Goal: Information Seeking & Learning: Learn about a topic

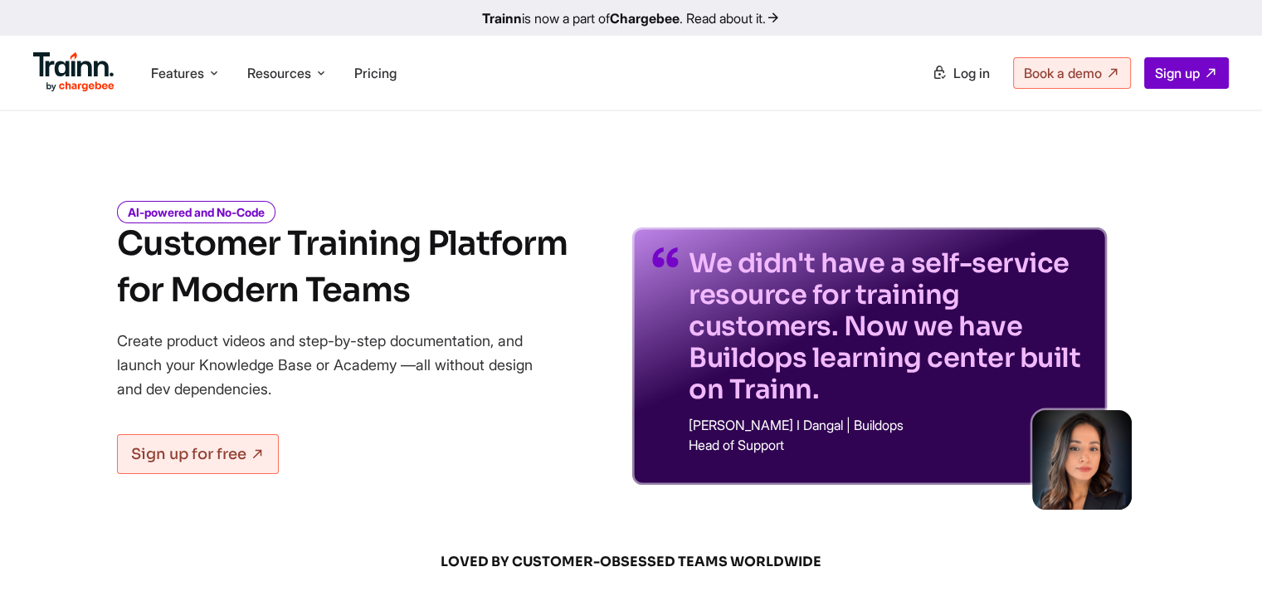
click at [412, 290] on h1 "Customer Training Platform for Modern Teams" at bounding box center [342, 267] width 451 height 93
drag, startPoint x: 113, startPoint y: 241, endPoint x: 431, endPoint y: 301, distance: 323.5
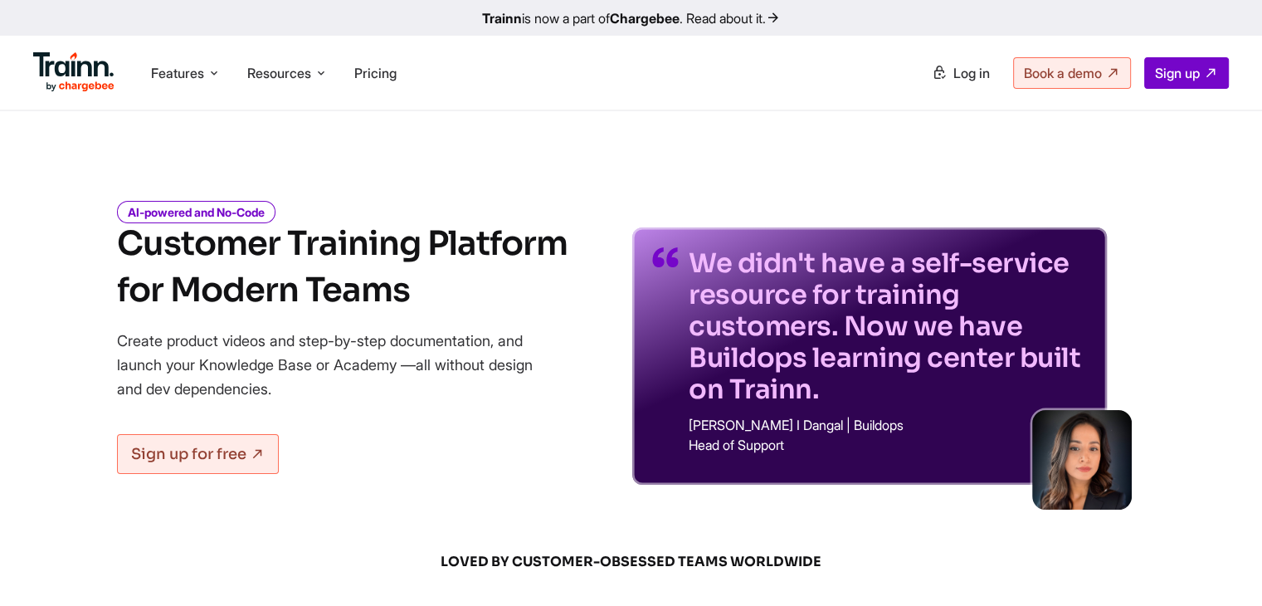
click at [431, 301] on div "AI-powered and No-Code Customer Training Platform for Modern Teams Create produ…" at bounding box center [631, 331] width 1195 height 307
click at [412, 285] on h1 "Customer Training Platform for Modern Teams" at bounding box center [342, 267] width 451 height 93
click at [323, 70] on icon at bounding box center [320, 73] width 13 height 17
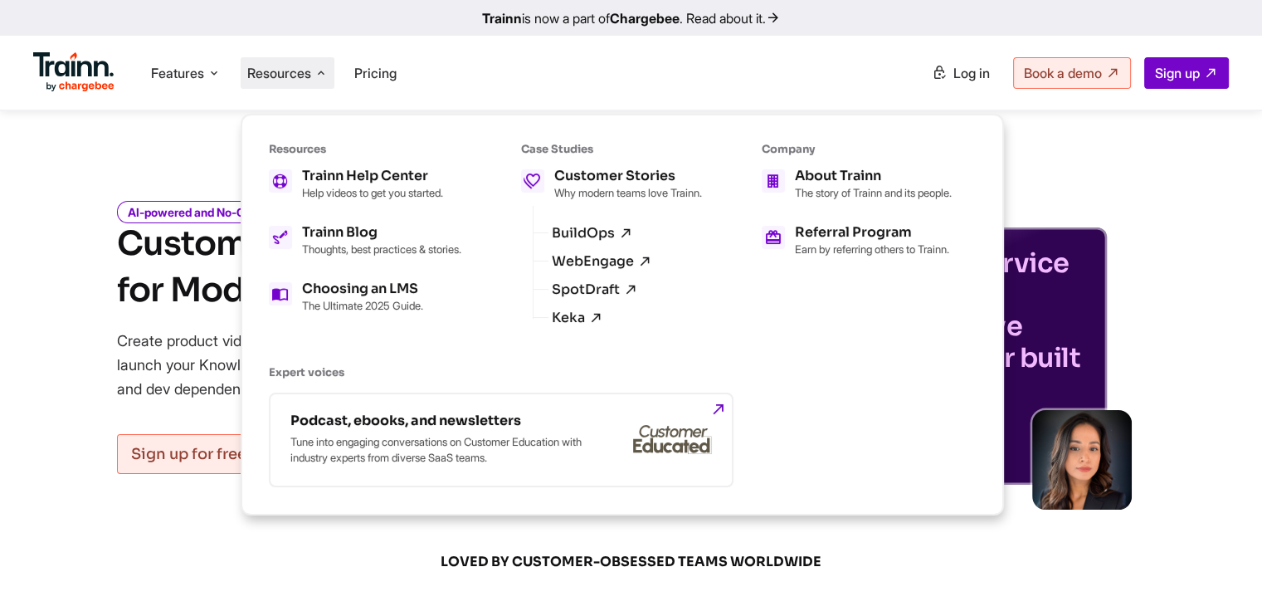
click at [323, 70] on icon at bounding box center [320, 73] width 13 height 17
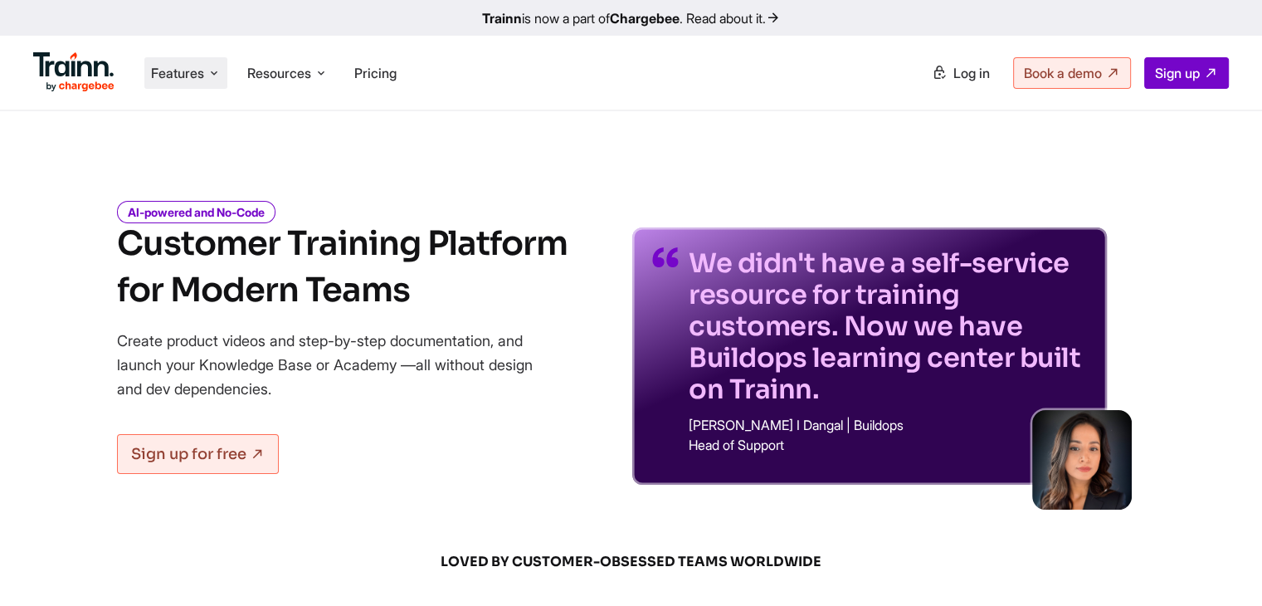
click at [217, 67] on icon at bounding box center [213, 73] width 13 height 17
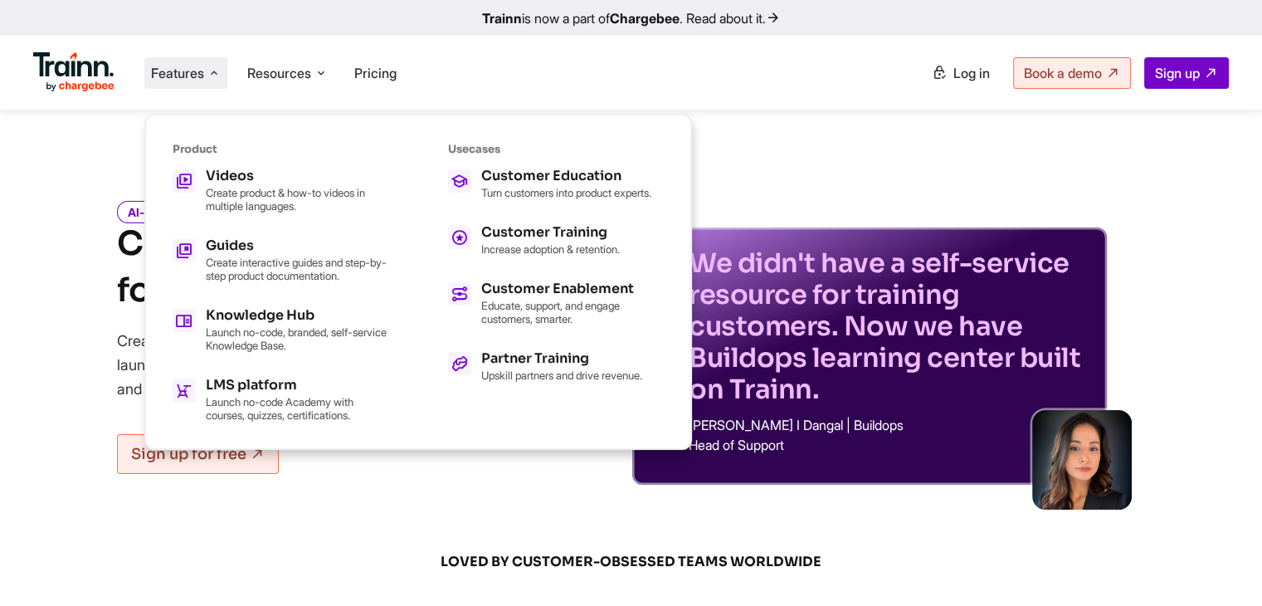
click at [217, 67] on icon at bounding box center [213, 73] width 13 height 17
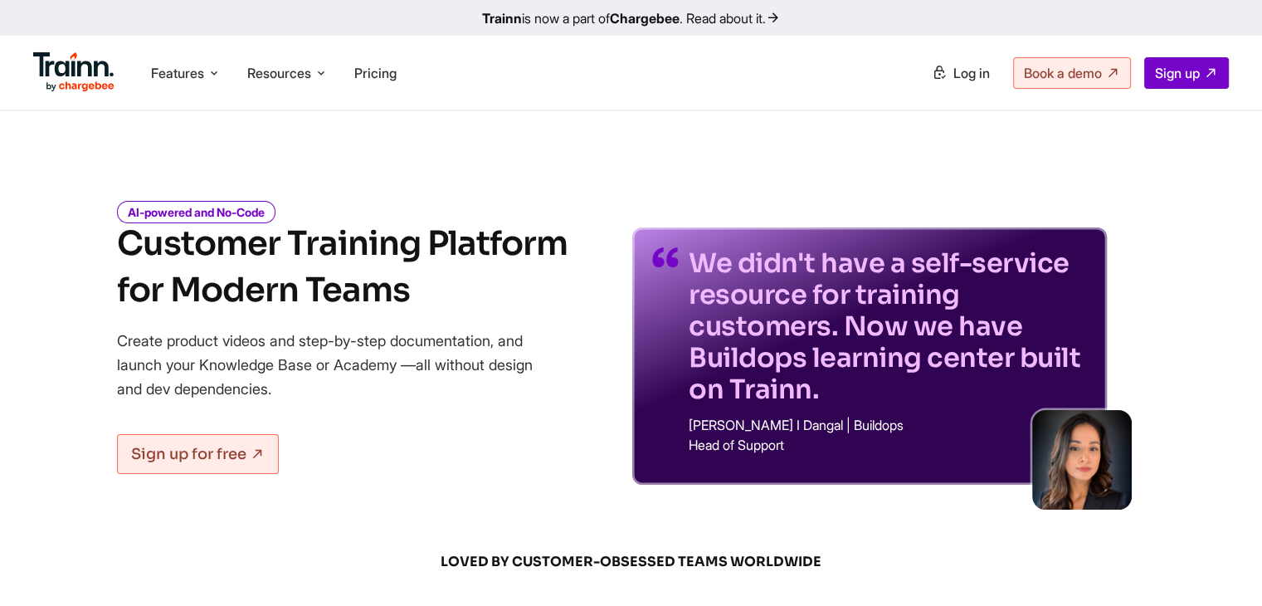
click at [424, 286] on h1 "Customer Training Platform for Modern Teams" at bounding box center [342, 267] width 451 height 93
click at [412, 289] on h1 "Customer Training Platform for Modern Teams" at bounding box center [342, 267] width 451 height 93
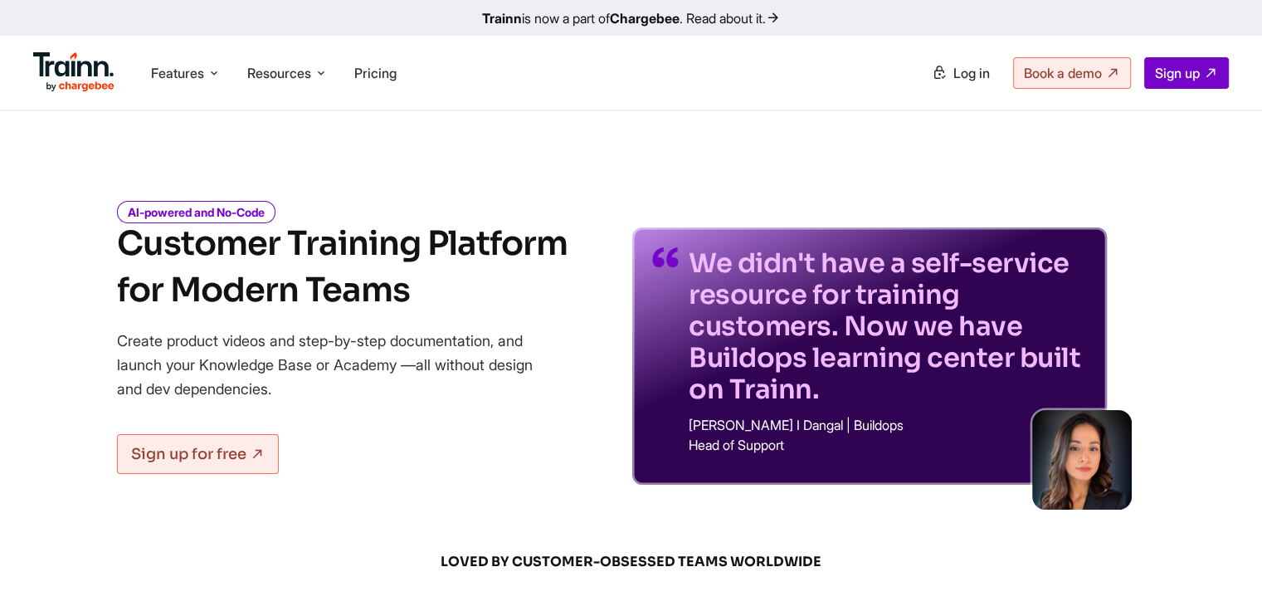
click at [412, 289] on h1 "Customer Training Platform for Modern Teams" at bounding box center [342, 267] width 451 height 93
click at [321, 71] on icon at bounding box center [320, 73] width 13 height 17
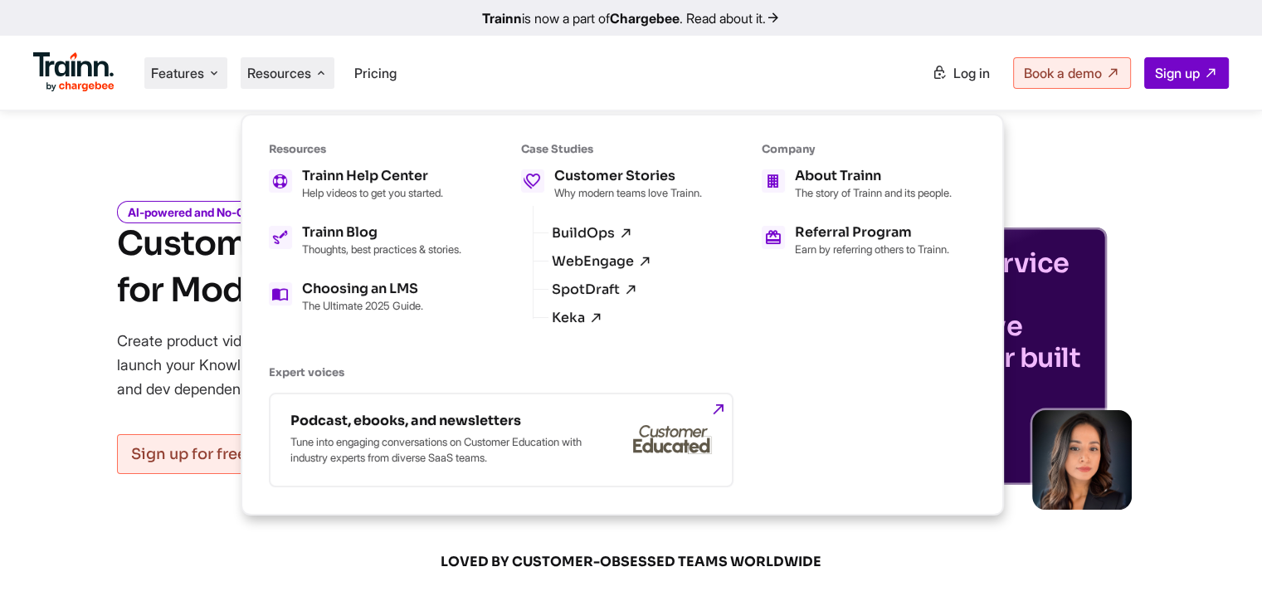
click at [213, 71] on icon at bounding box center [213, 73] width 13 height 17
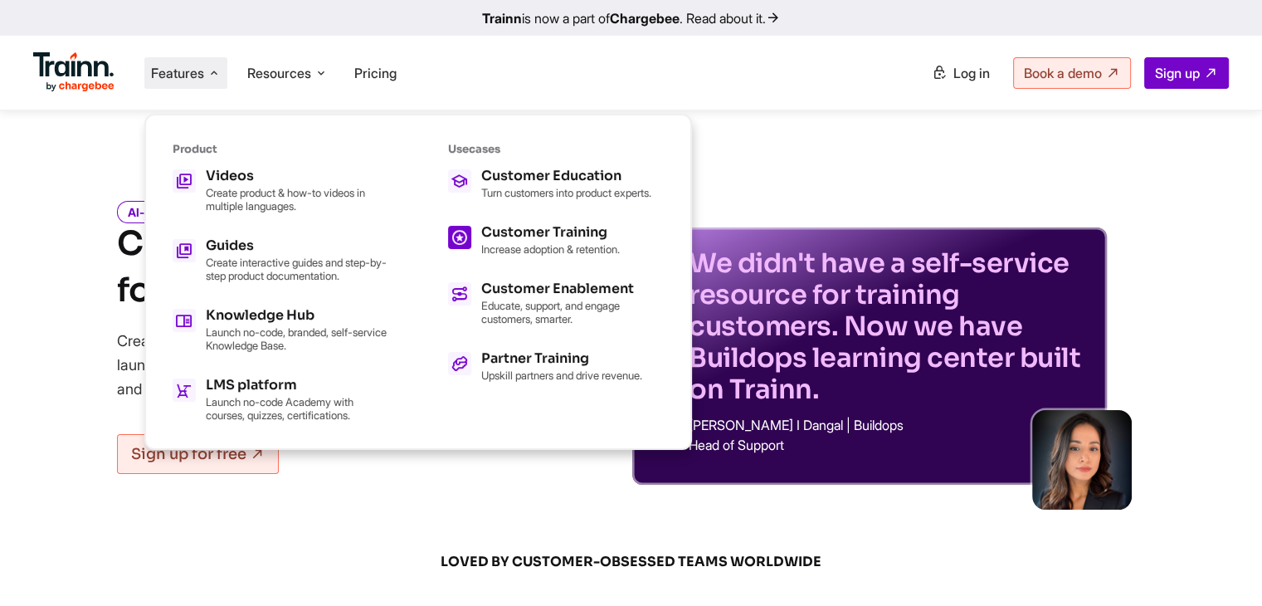
click at [543, 239] on h5 "Customer Training" at bounding box center [550, 232] width 139 height 13
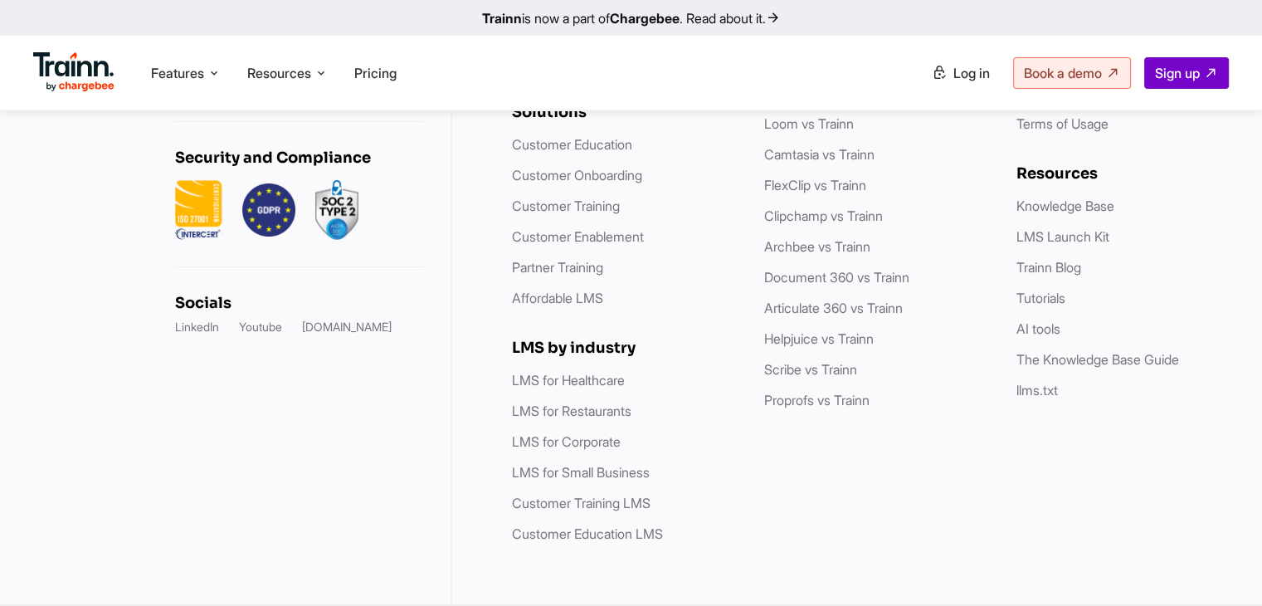
scroll to position [5953, 0]
click at [1073, 214] on link "Knowledge Base" at bounding box center [1065, 205] width 98 height 17
